Goal: Task Accomplishment & Management: Use online tool/utility

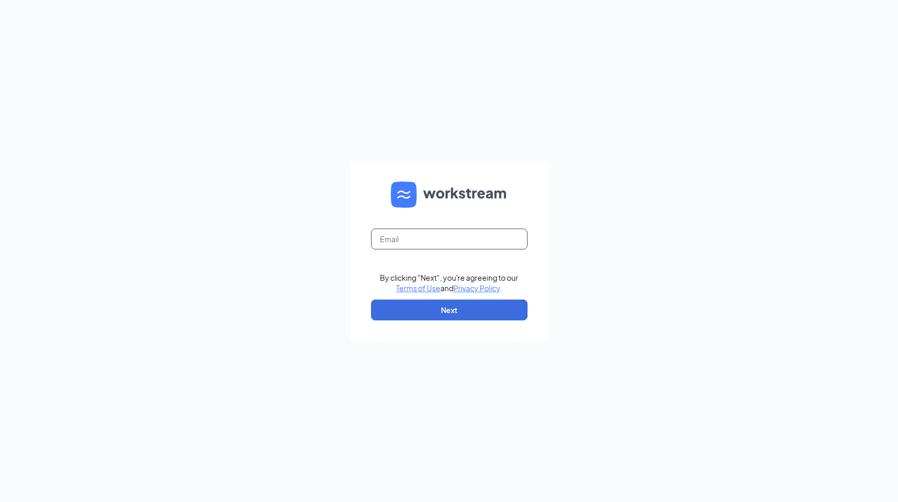
click at [427, 235] on input "text" at bounding box center [449, 239] width 157 height 21
type input "A"
type input "andre@teamkmg.com"
click at [446, 319] on button "Next" at bounding box center [449, 309] width 157 height 21
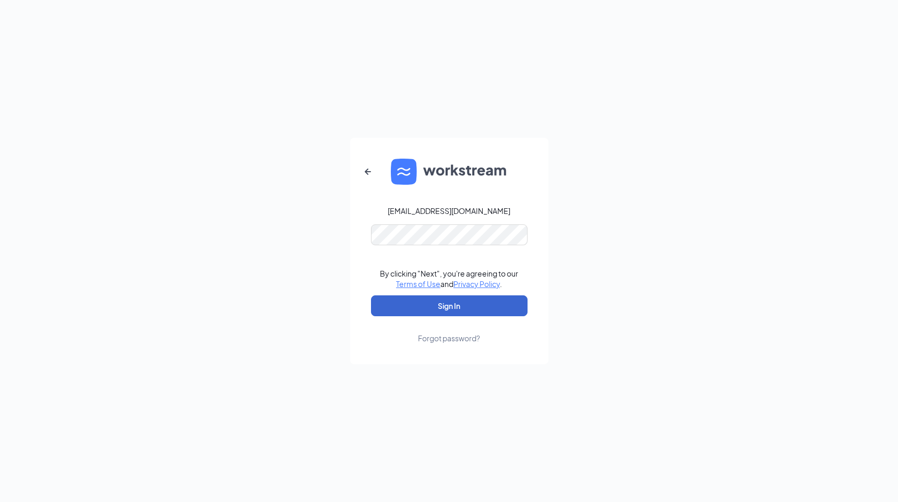
click at [441, 309] on button "Sign In" at bounding box center [449, 305] width 157 height 21
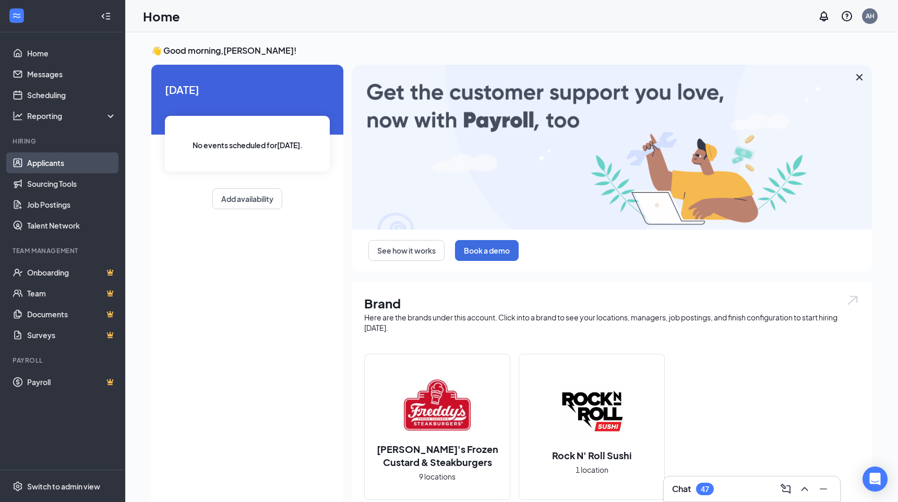
click at [53, 163] on link "Applicants" at bounding box center [71, 162] width 89 height 21
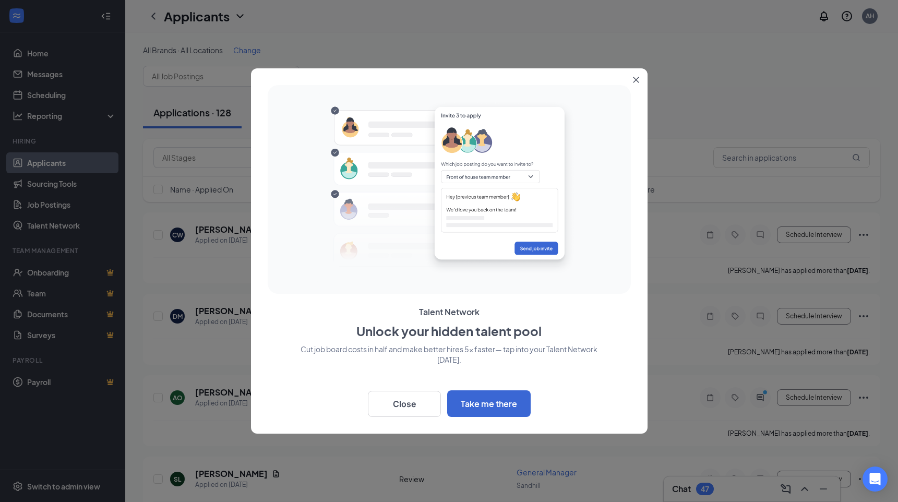
click at [634, 80] on icon "Close" at bounding box center [636, 80] width 6 height 6
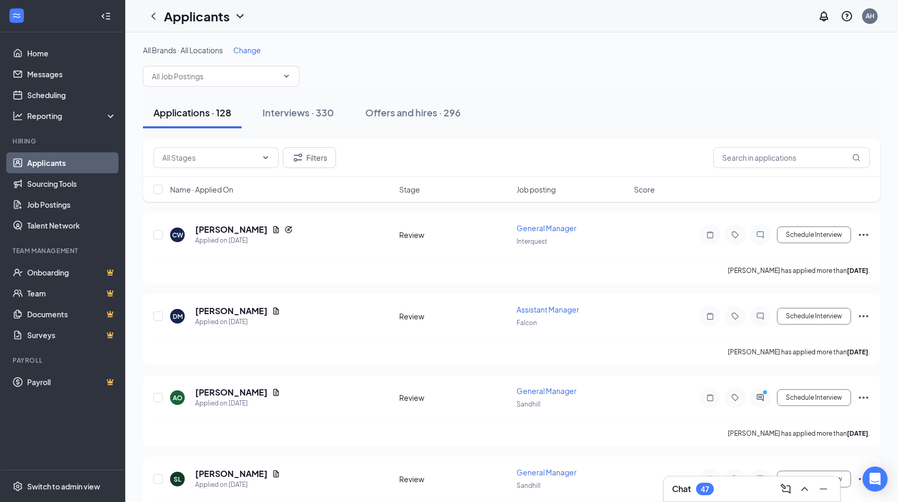
click at [253, 51] on span "Change" at bounding box center [247, 49] width 28 height 9
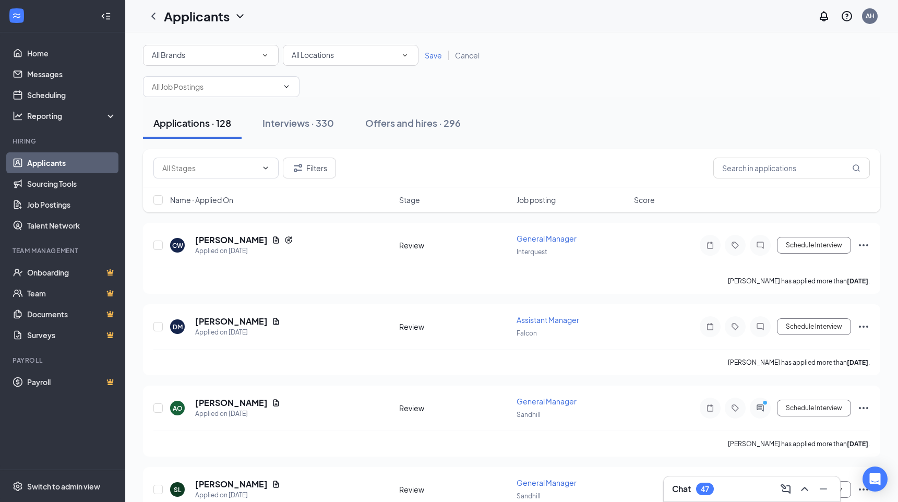
click at [262, 58] on icon "SmallChevronDown" at bounding box center [264, 55] width 9 height 9
click at [196, 137] on span "Rock N' Roll Sushi" at bounding box center [180, 134] width 58 height 9
click at [438, 55] on span "Save" at bounding box center [433, 55] width 17 height 9
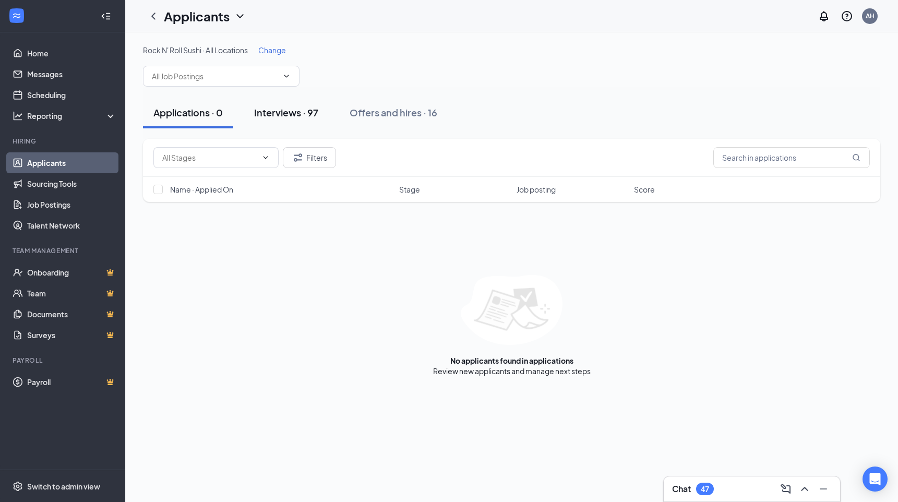
click at [287, 109] on div "Interviews · 97" at bounding box center [286, 112] width 64 height 13
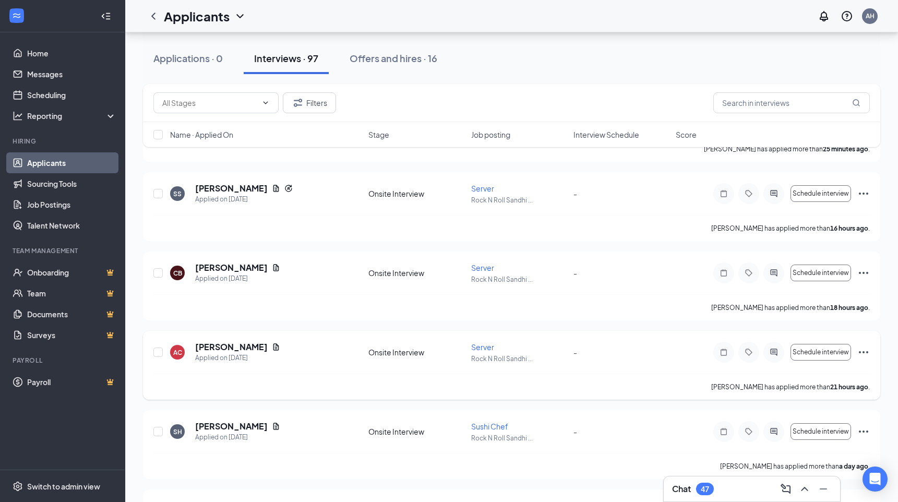
scroll to position [160, 0]
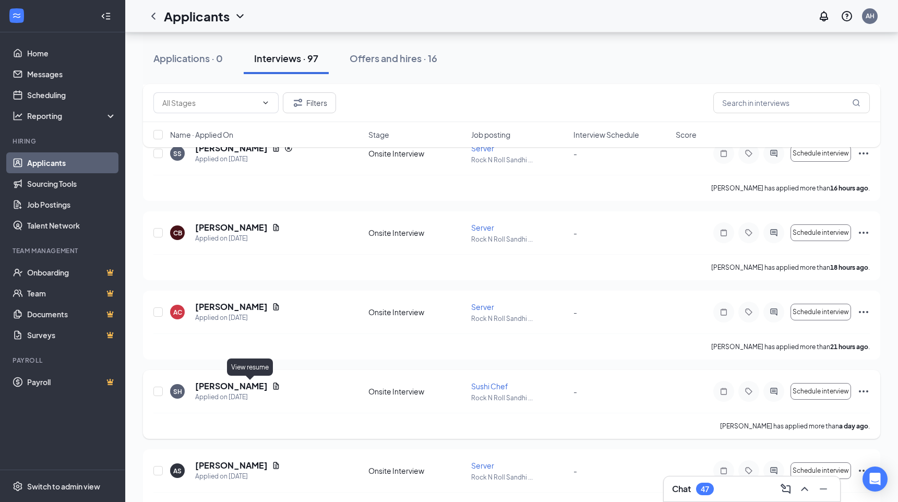
click at [272, 387] on icon "Document" at bounding box center [276, 386] width 8 height 8
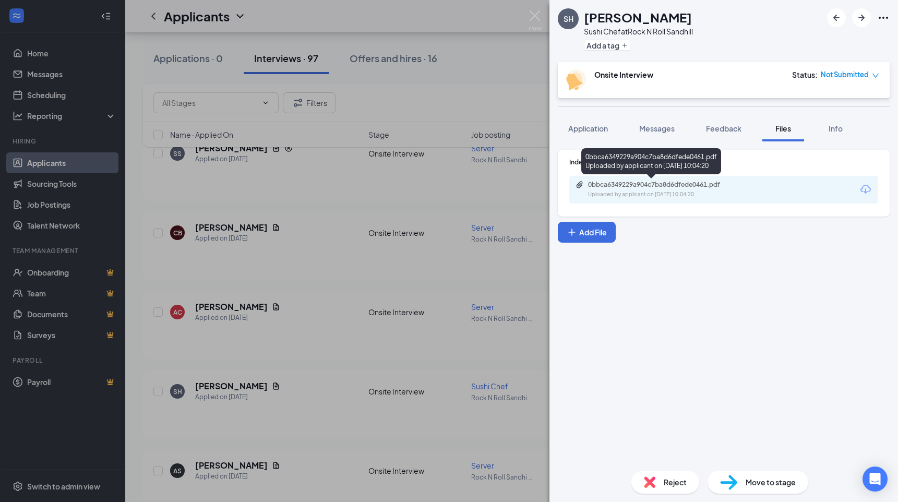
click at [653, 185] on div "0bbca6349229a904c7ba8d6dfede0461.pdf" at bounding box center [661, 185] width 146 height 8
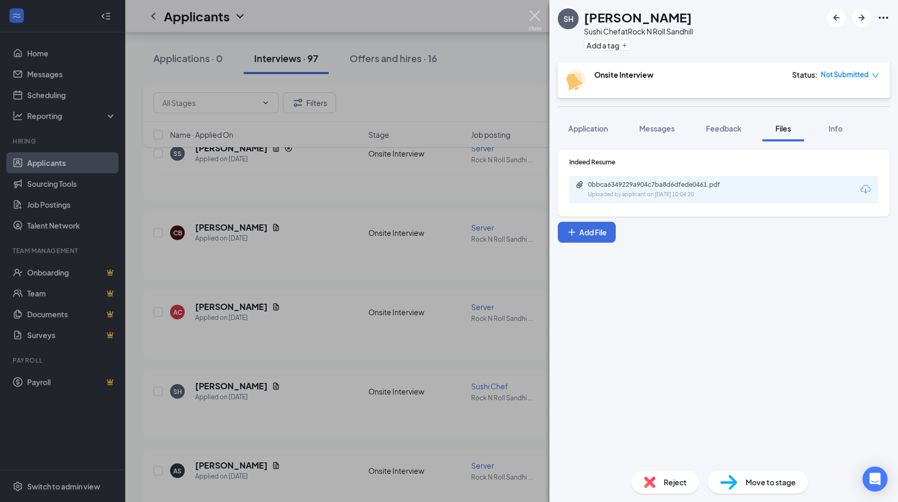
click at [533, 28] on img at bounding box center [535, 20] width 13 height 20
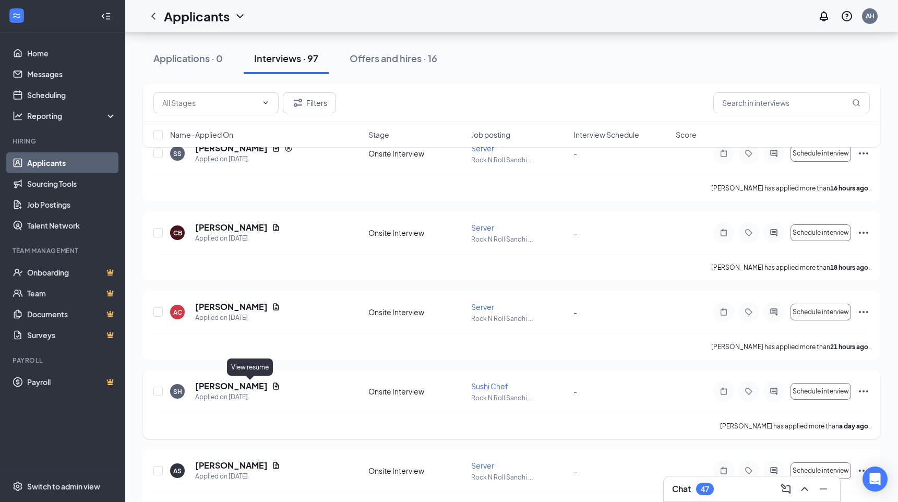
click at [273, 386] on icon "Document" at bounding box center [276, 385] width 6 height 7
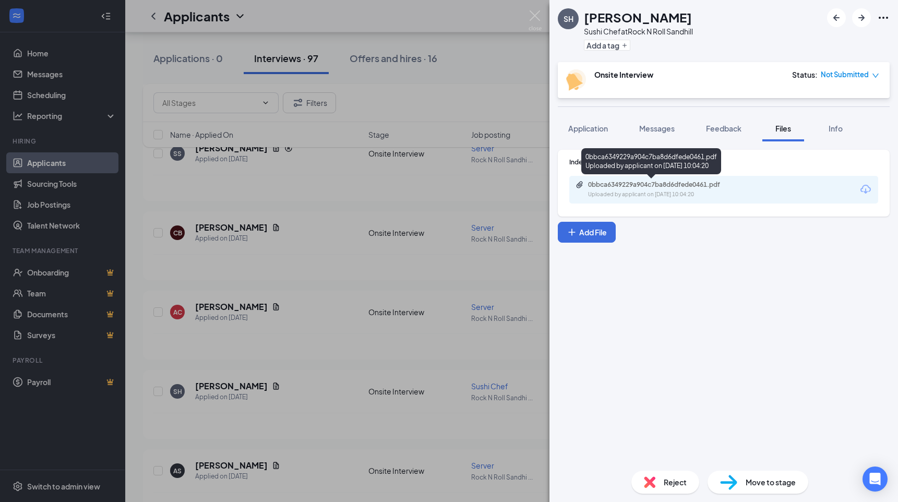
click at [652, 187] on div "0bbca6349229a904c7ba8d6dfede0461.pdf" at bounding box center [661, 185] width 146 height 8
